Goal: Navigation & Orientation: Find specific page/section

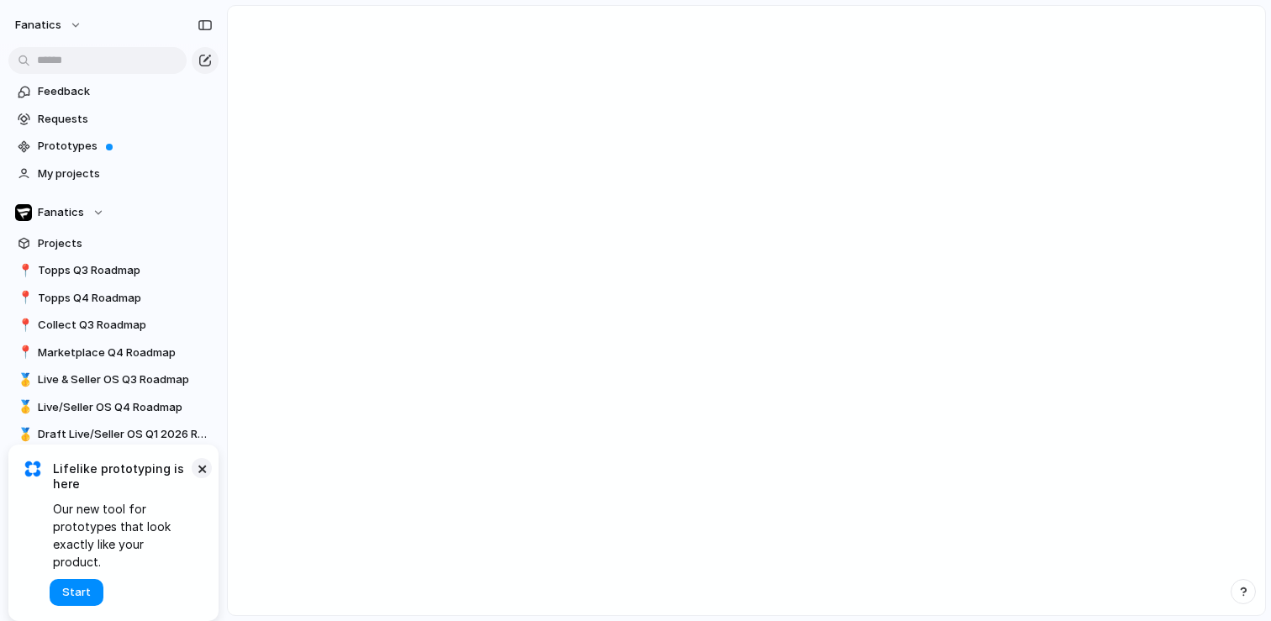
click at [202, 478] on button "×" at bounding box center [202, 468] width 20 height 20
